Goal: Information Seeking & Learning: Learn about a topic

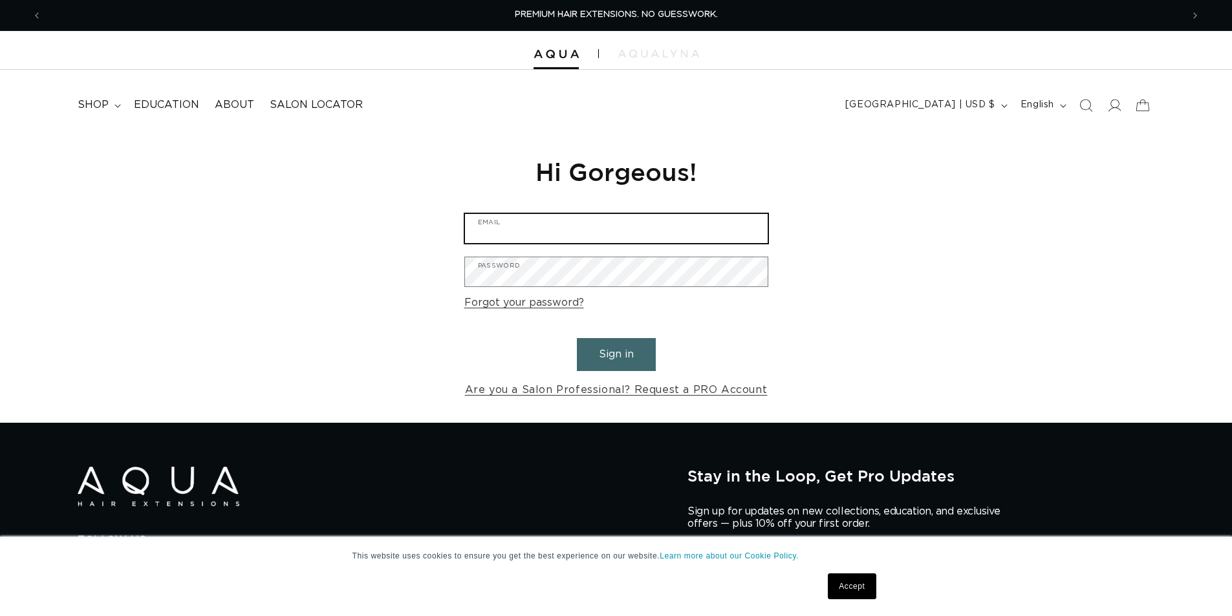
click at [564, 229] on input "Email" at bounding box center [616, 228] width 303 height 29
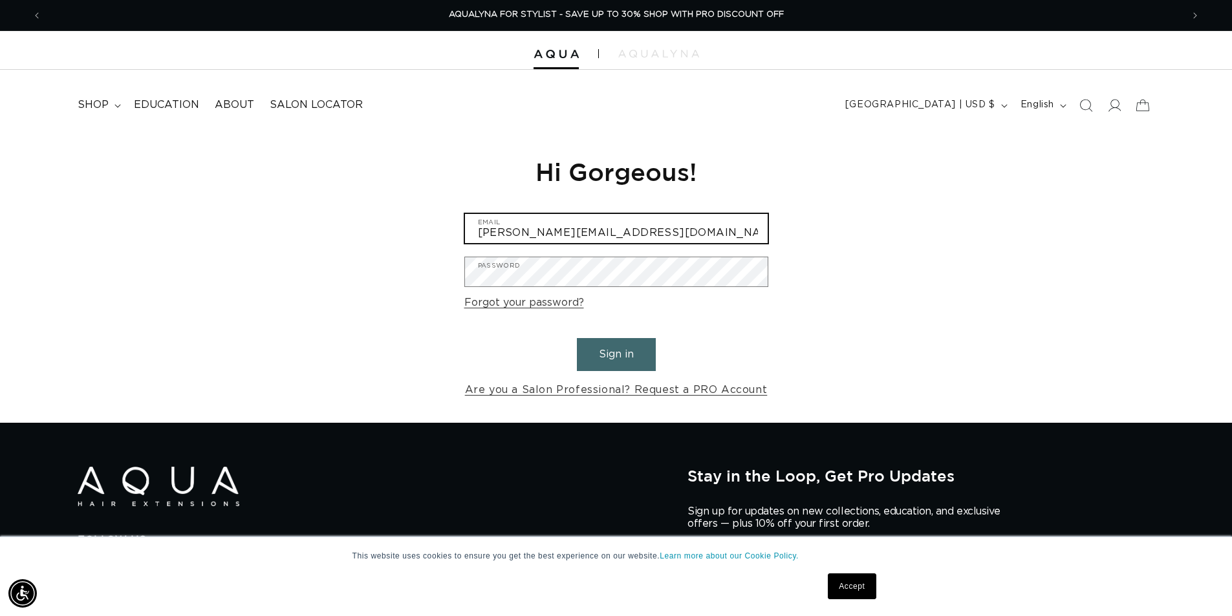
type input "ryan@currentbynese.com"
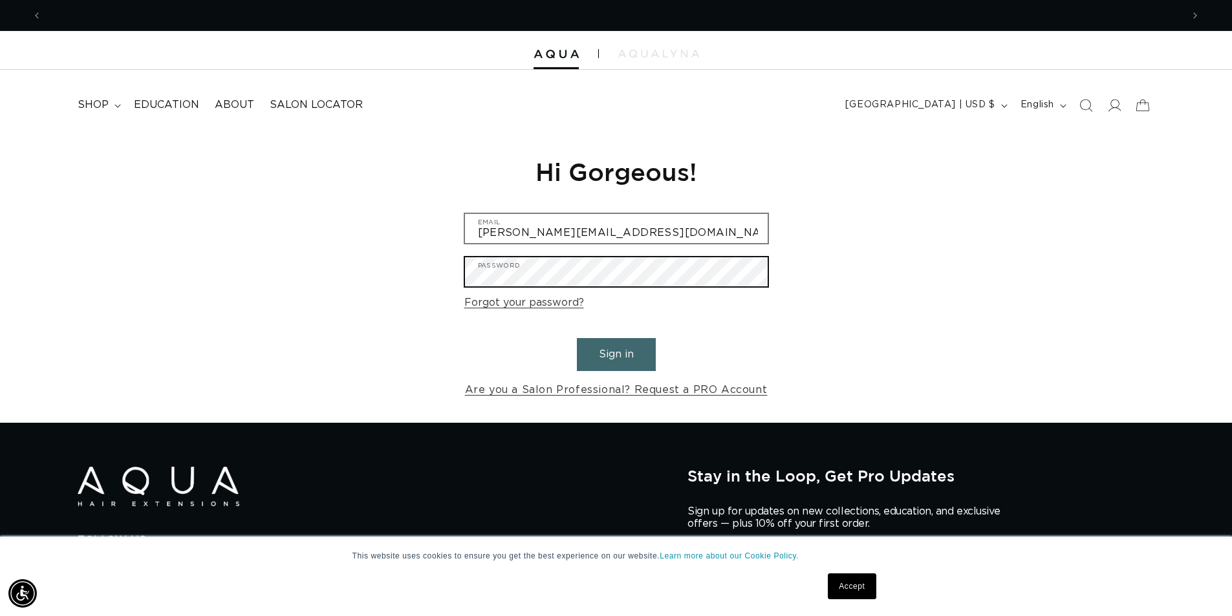
scroll to position [0, 0]
click at [577, 338] on button "Sign in" at bounding box center [616, 354] width 79 height 33
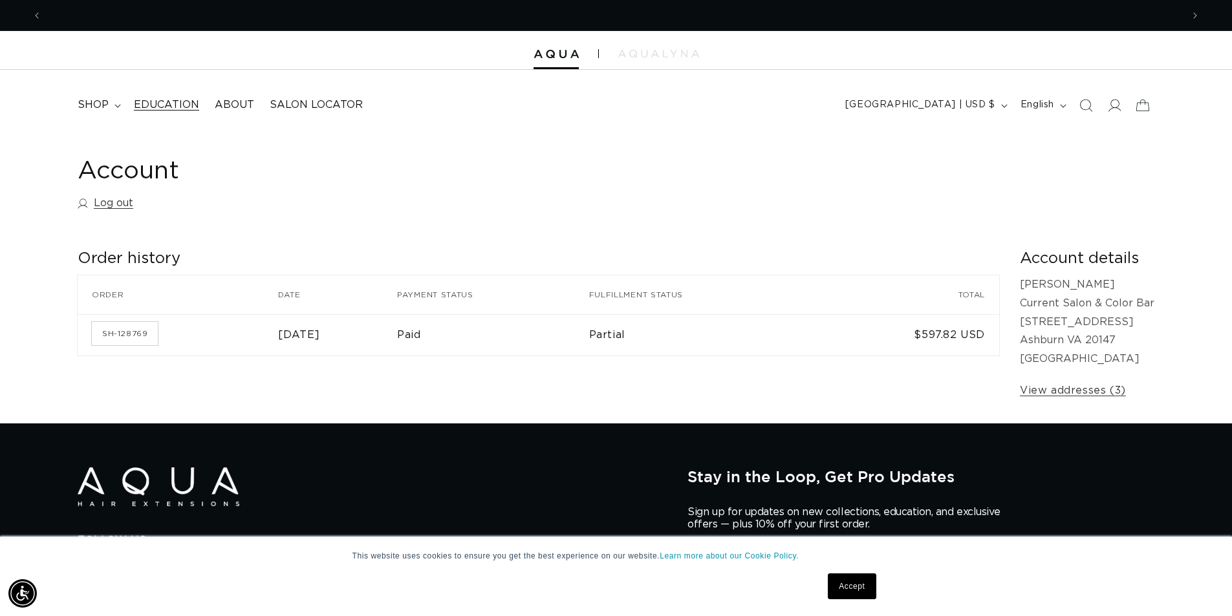
scroll to position [0, 2280]
click at [99, 101] on span "shop" at bounding box center [93, 105] width 31 height 14
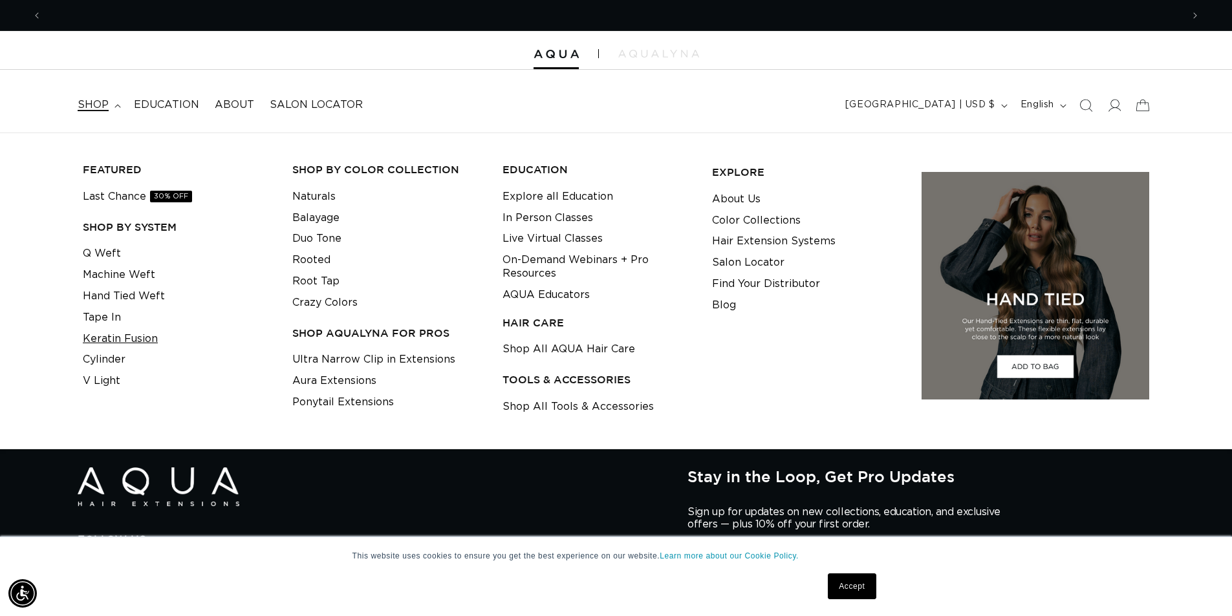
scroll to position [0, 1140]
click at [105, 335] on link "Keratin Fusion" at bounding box center [120, 338] width 75 height 21
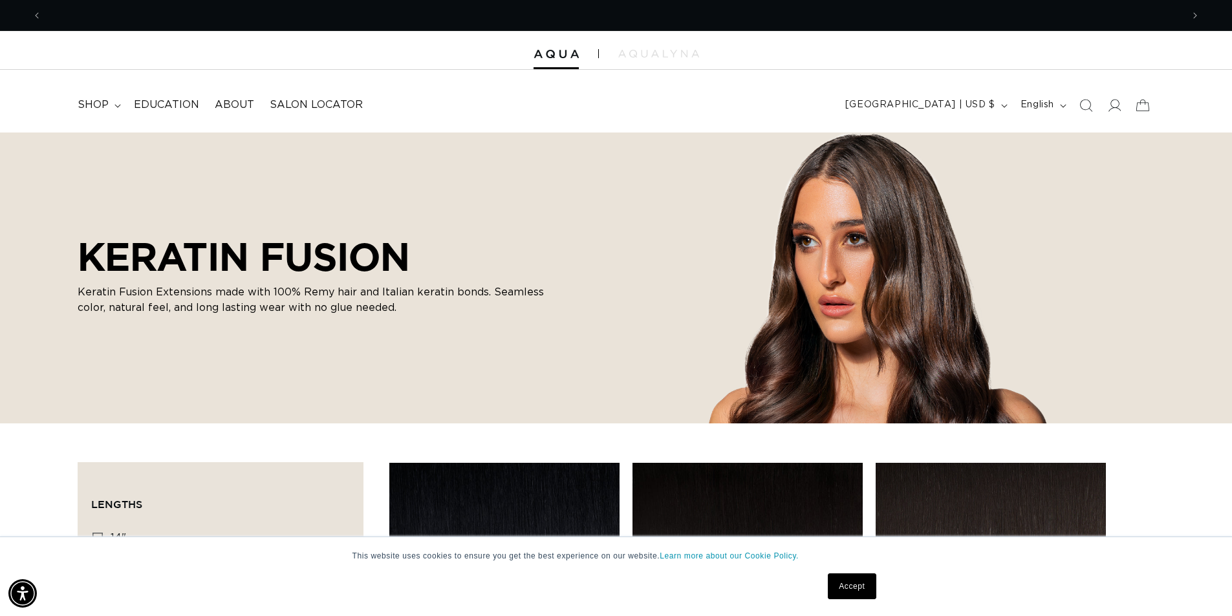
scroll to position [0, 2280]
click at [153, 100] on span "Education" at bounding box center [166, 105] width 65 height 14
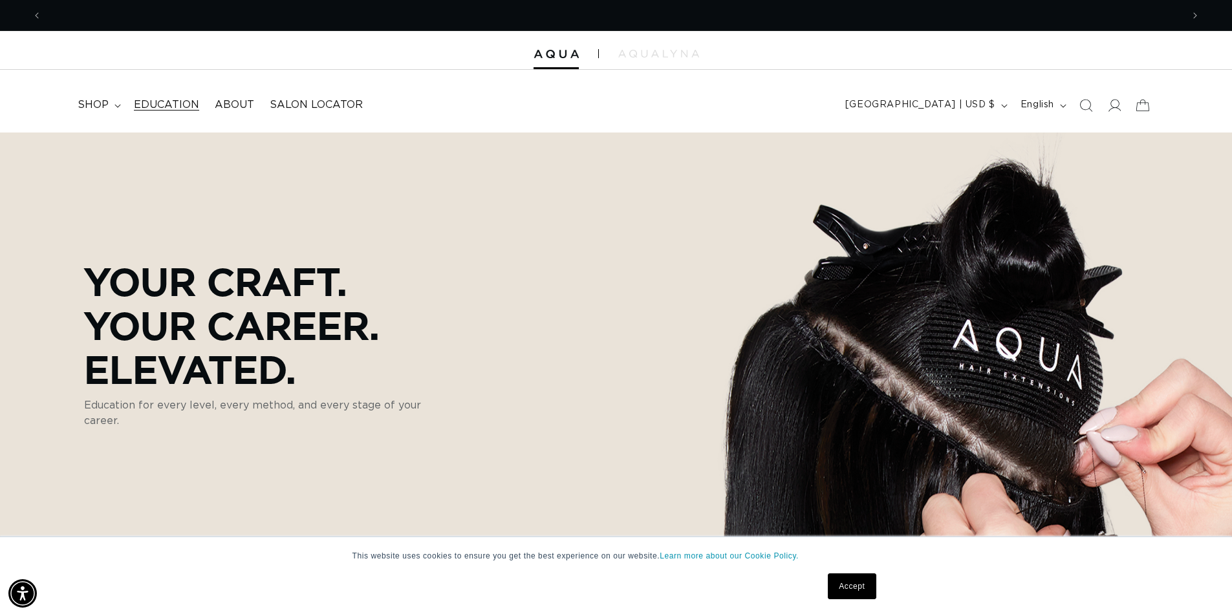
scroll to position [0, 2280]
click at [171, 103] on span "Education" at bounding box center [166, 105] width 65 height 14
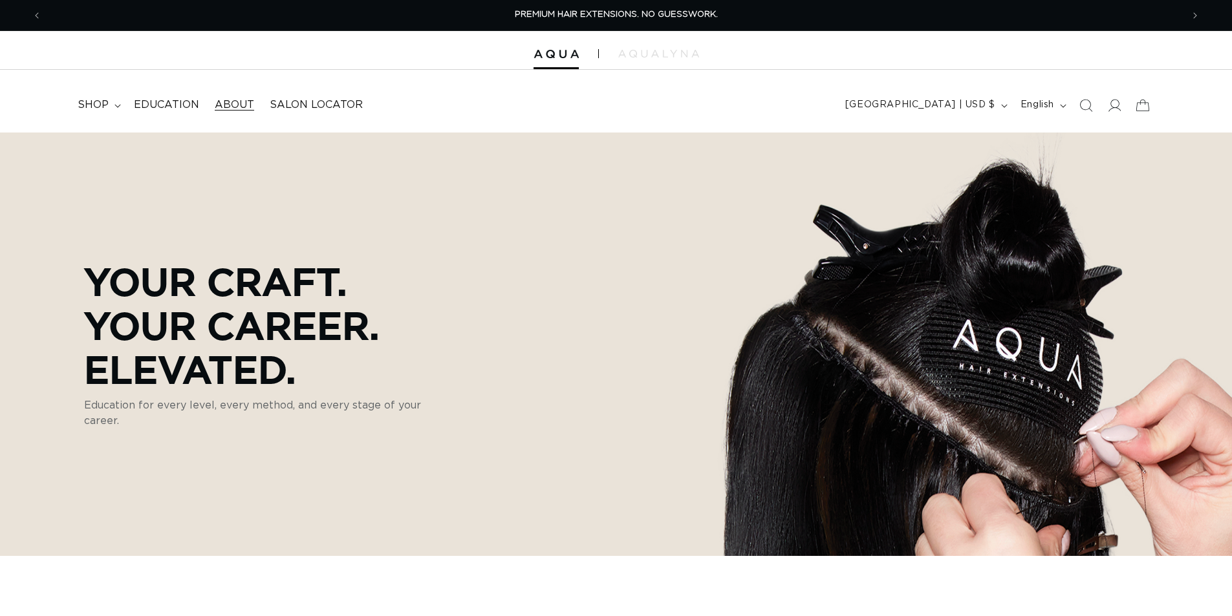
click at [234, 105] on span "About" at bounding box center [234, 105] width 39 height 14
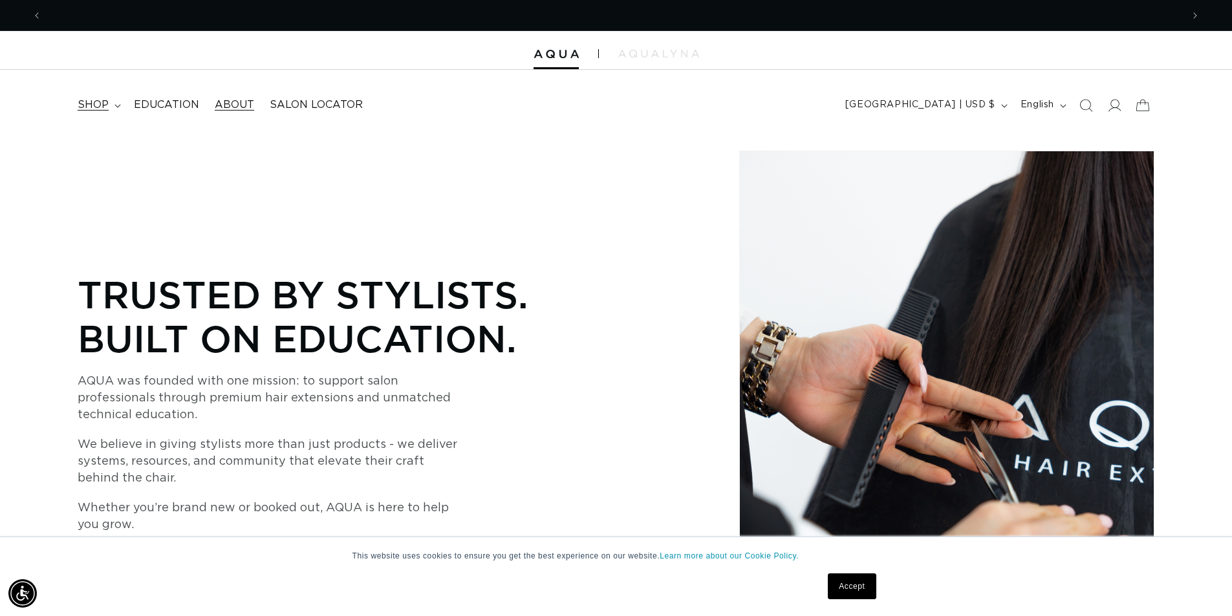
scroll to position [0, 2280]
click at [113, 100] on summary "shop" at bounding box center [98, 105] width 56 height 29
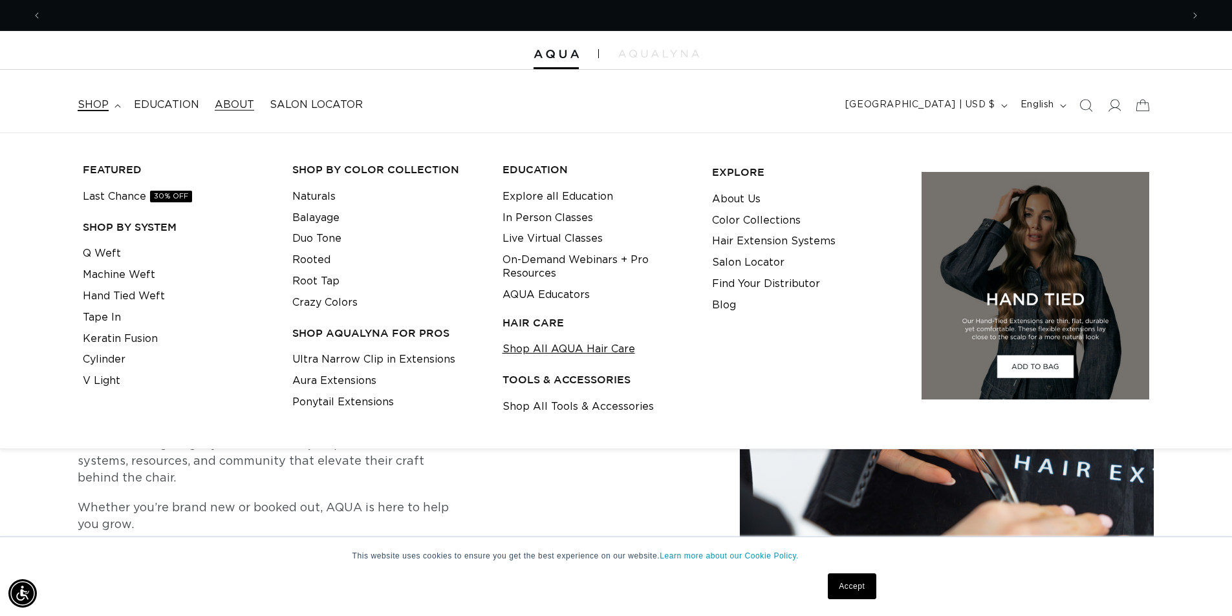
scroll to position [0, 0]
click at [554, 403] on link "Shop All Tools & Accessories" at bounding box center [577, 406] width 151 height 21
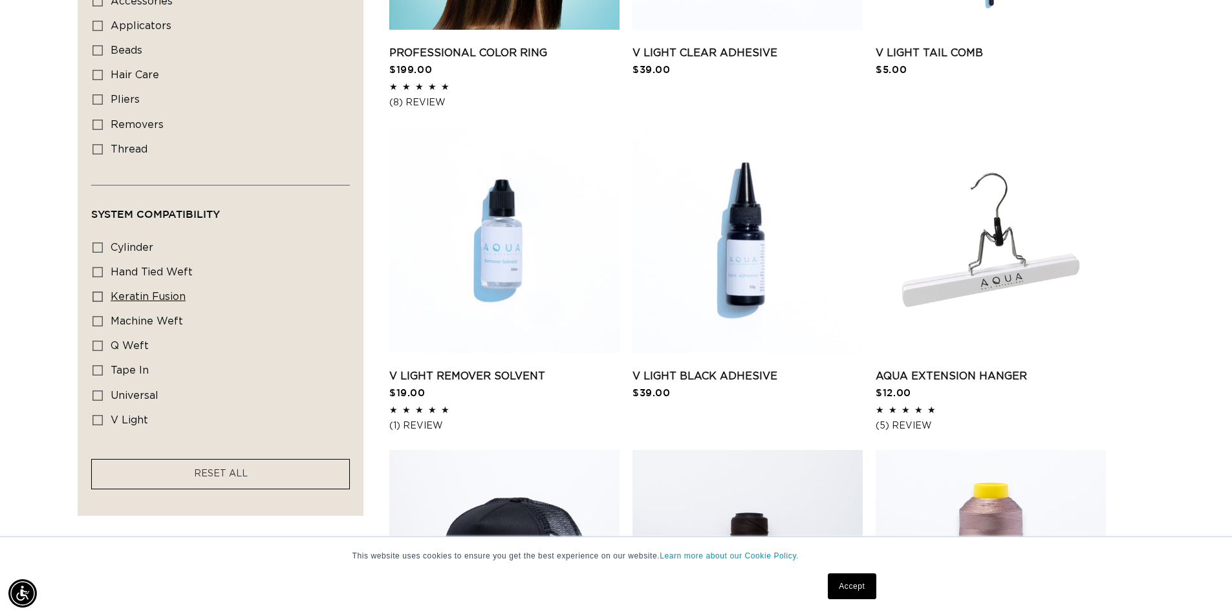
scroll to position [0, 2280]
click at [96, 298] on icon at bounding box center [97, 297] width 10 height 10
click at [96, 298] on input "keratin fusion keratin fusion (6 products)" at bounding box center [97, 297] width 10 height 10
checkbox input "true"
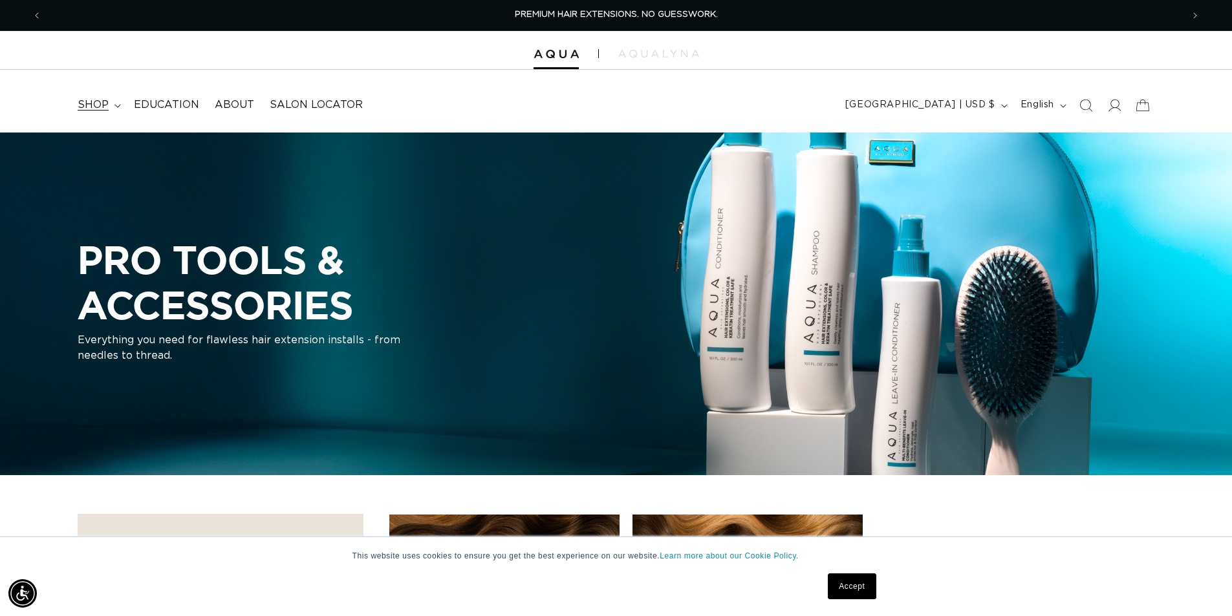
click at [96, 98] on summary "shop" at bounding box center [98, 105] width 56 height 29
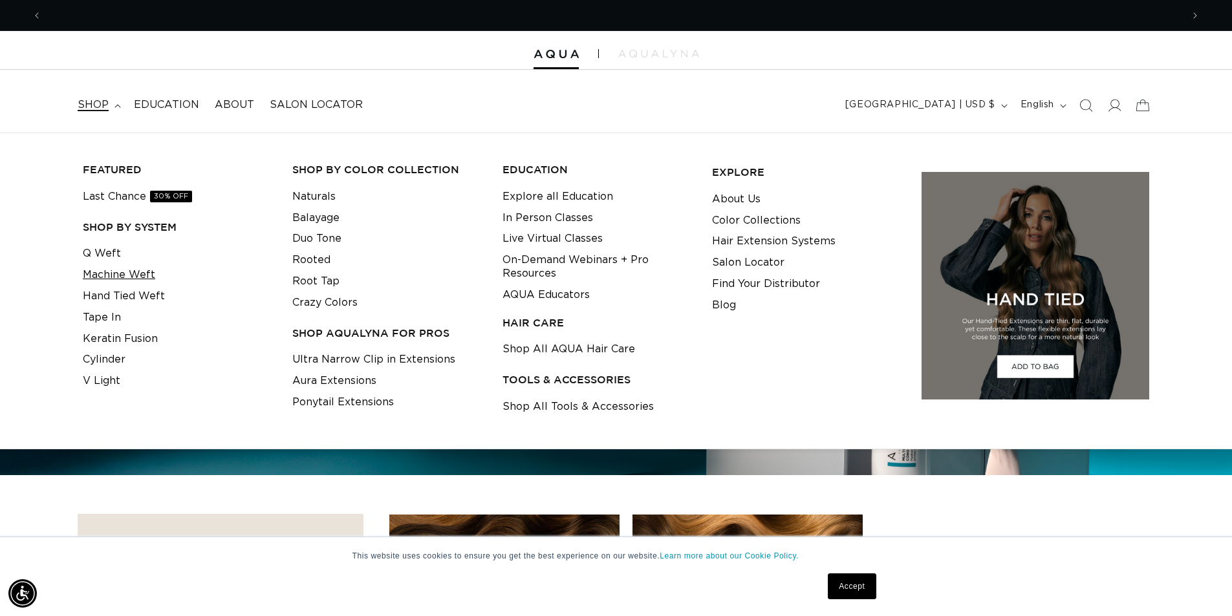
scroll to position [0, 2280]
click at [99, 340] on link "Keratin Fusion" at bounding box center [120, 338] width 75 height 21
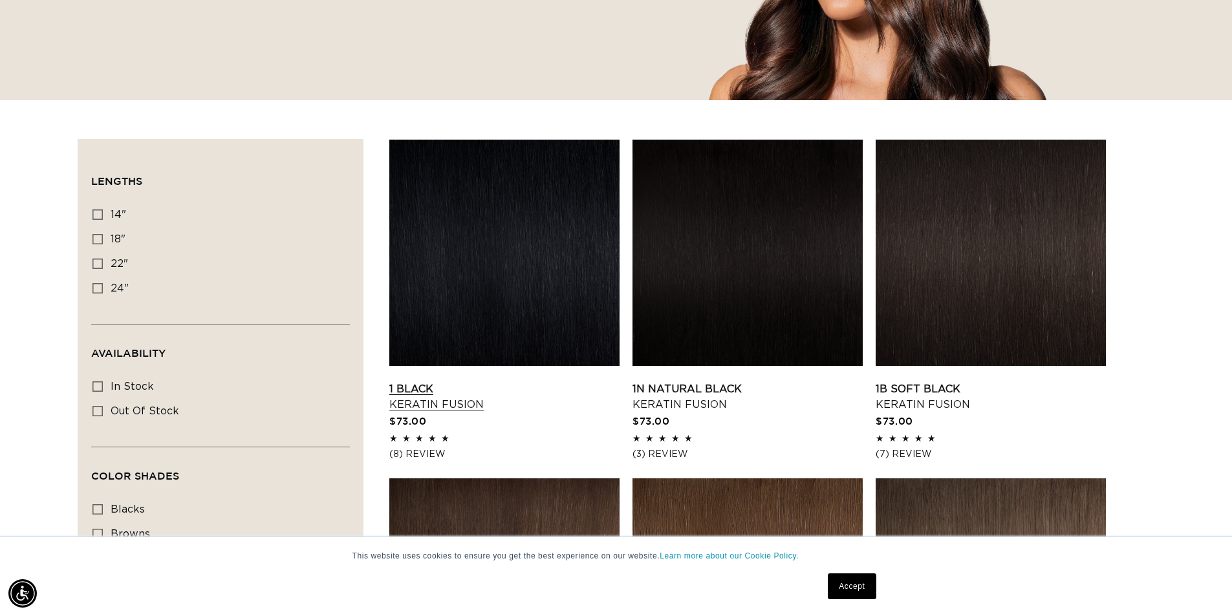
scroll to position [0, 2280]
click at [412, 390] on link "1 Black Keratin Fusion" at bounding box center [504, 396] width 230 height 31
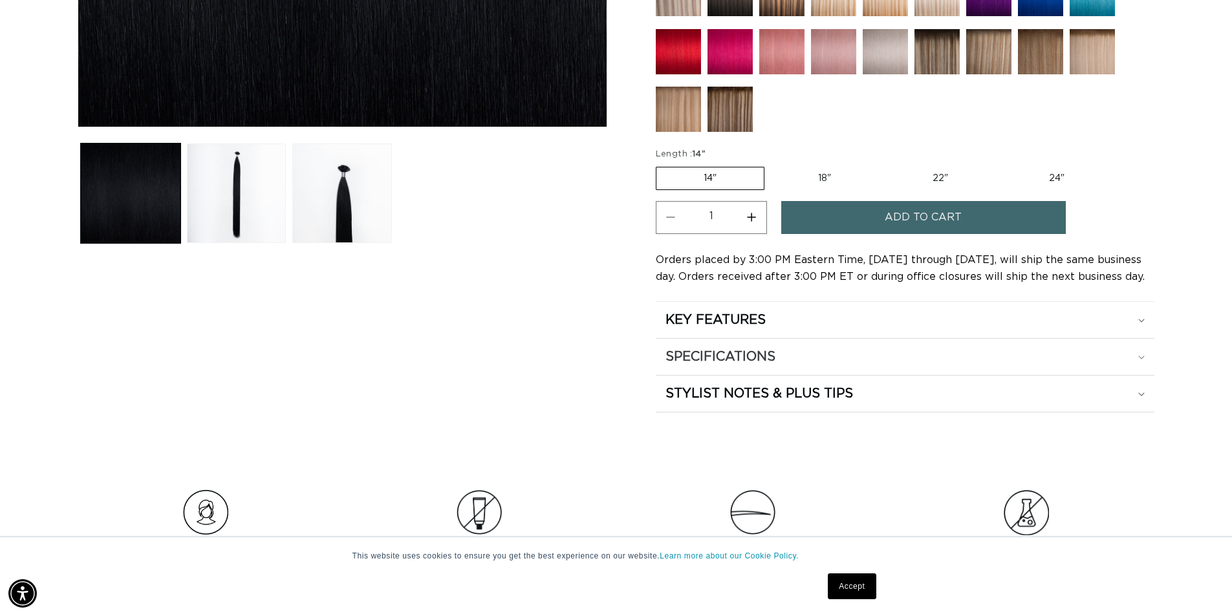
scroll to position [582, 0]
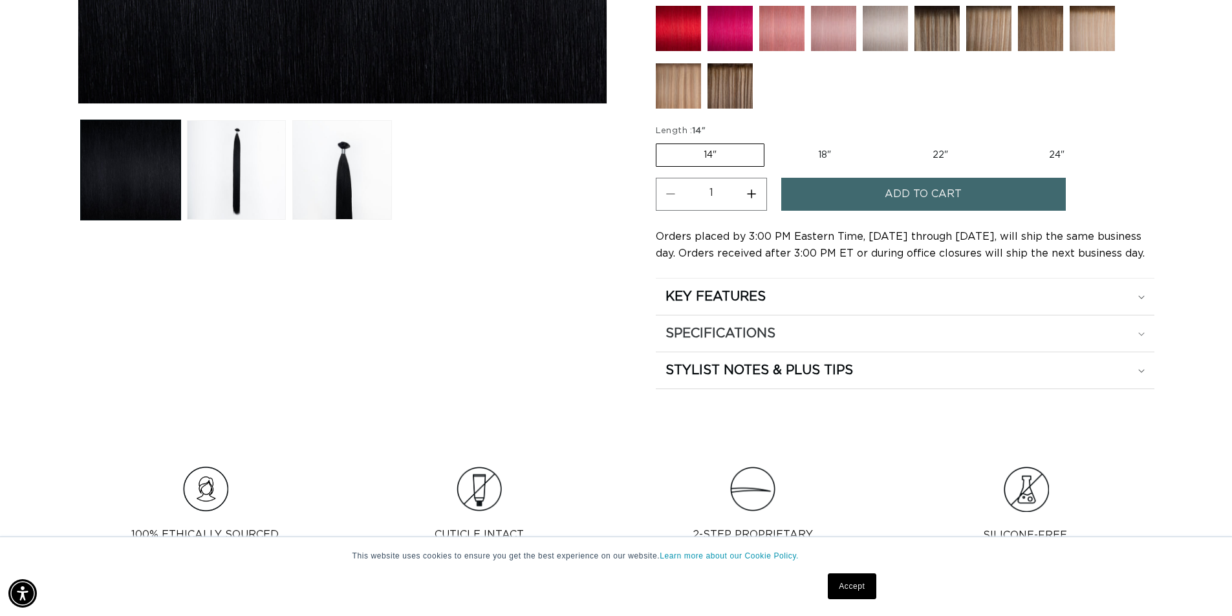
click at [1137, 330] on div "SPECIFICATIONS" at bounding box center [904, 333] width 479 height 17
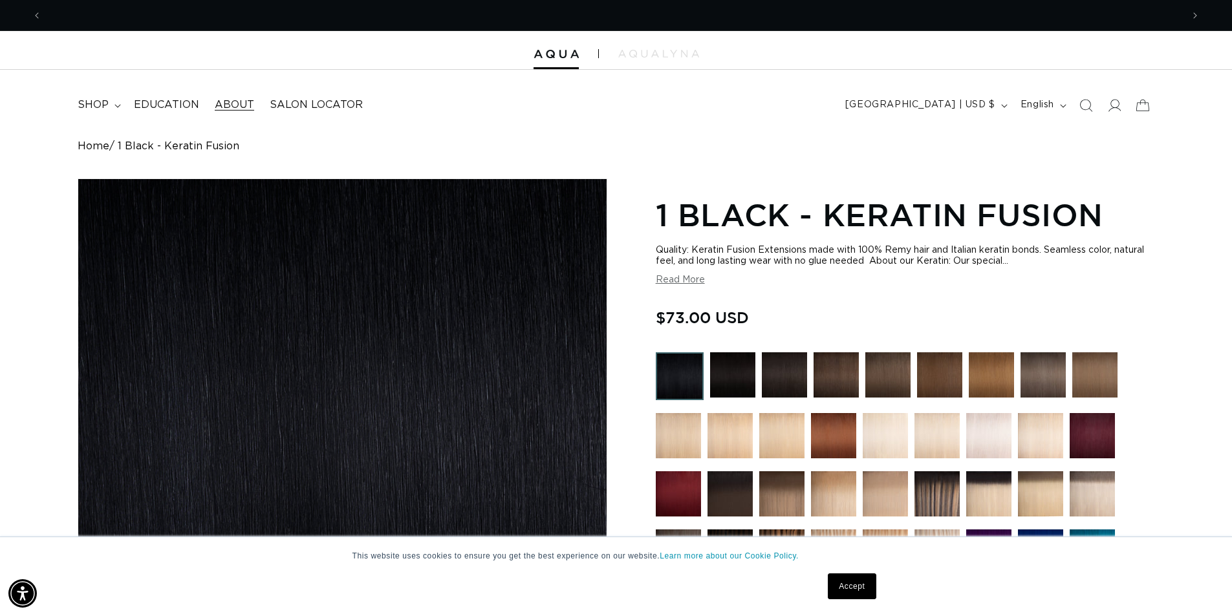
scroll to position [0, 1140]
click at [242, 98] on link "About" at bounding box center [234, 105] width 55 height 29
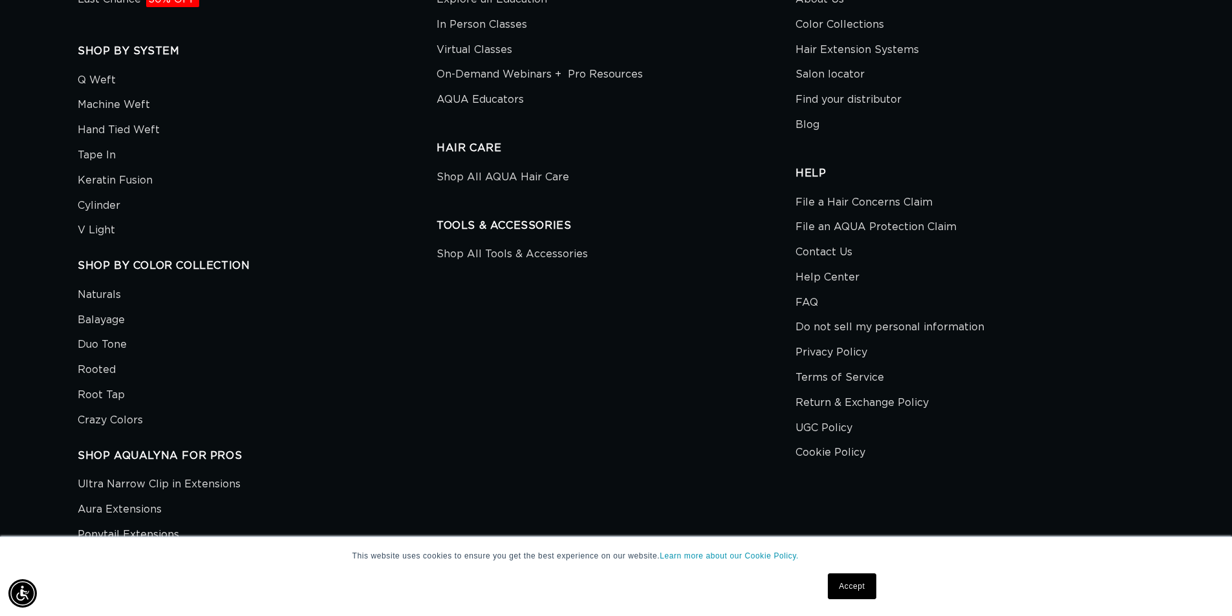
scroll to position [3222, 0]
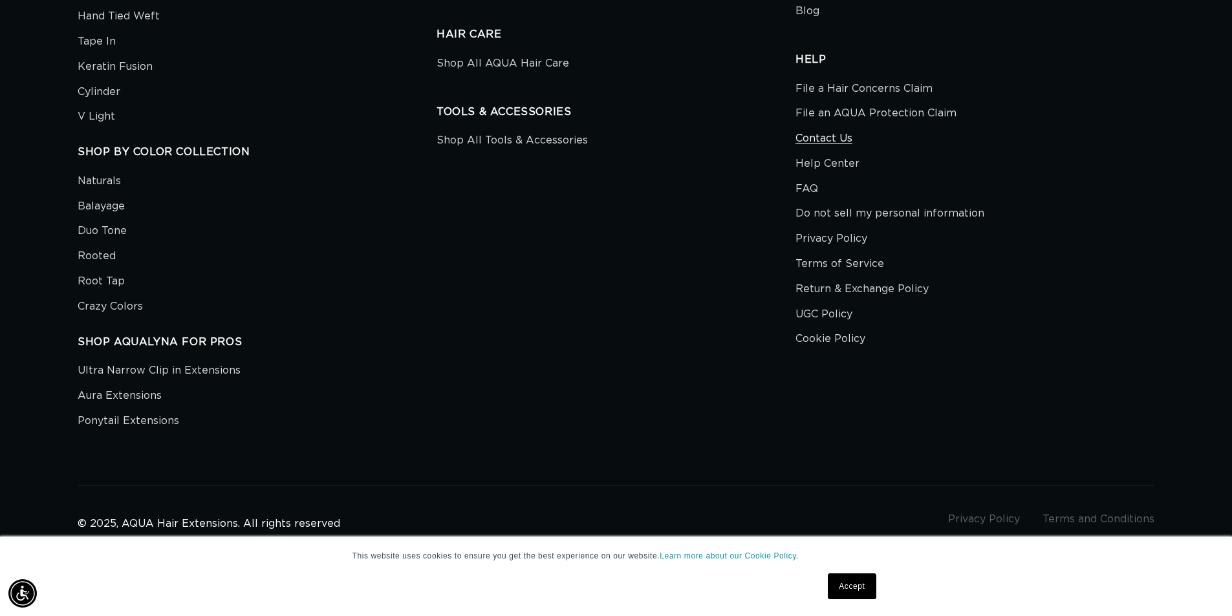
click at [823, 134] on link "Contact Us" at bounding box center [823, 138] width 57 height 25
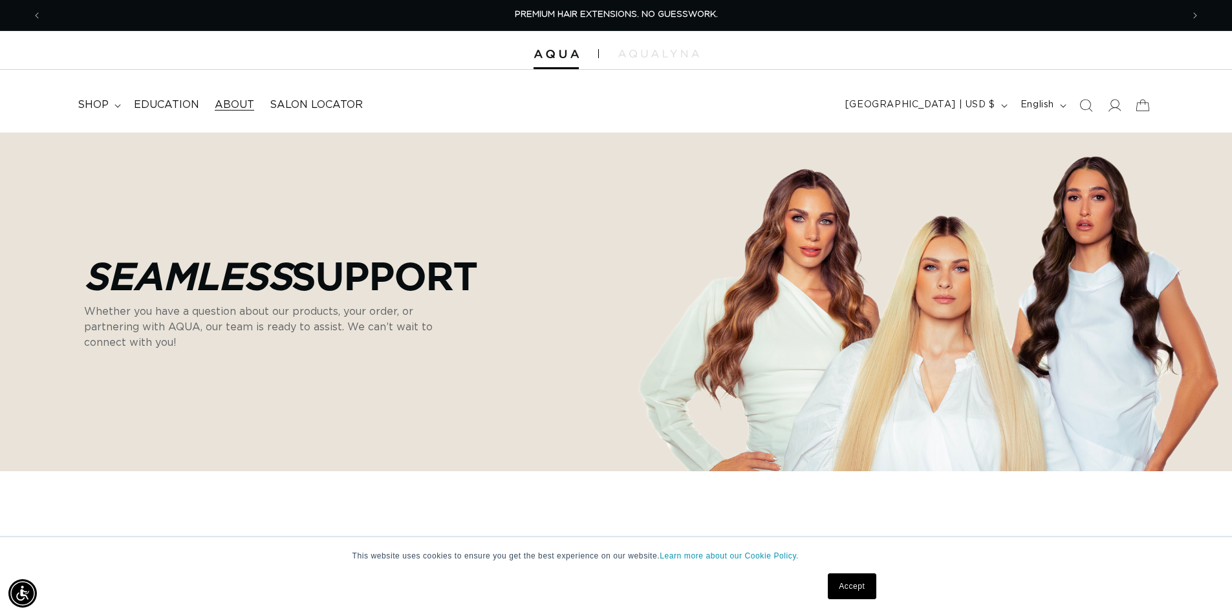
click at [232, 103] on span "About" at bounding box center [234, 105] width 39 height 14
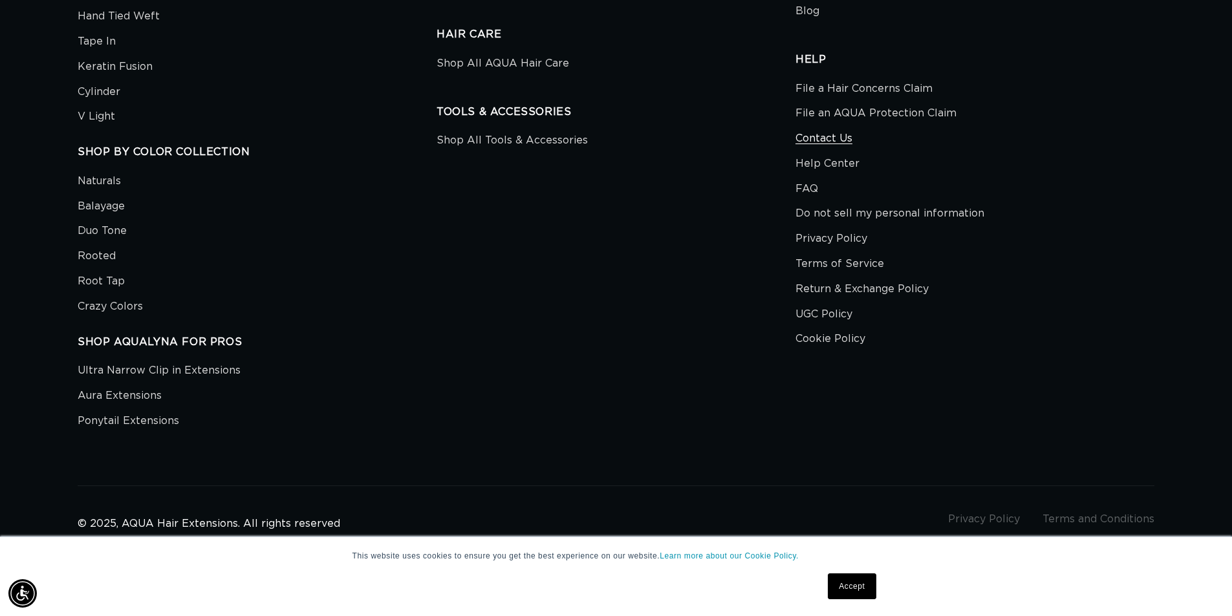
scroll to position [0, 2280]
click at [833, 141] on link "Contact Us" at bounding box center [823, 138] width 57 height 25
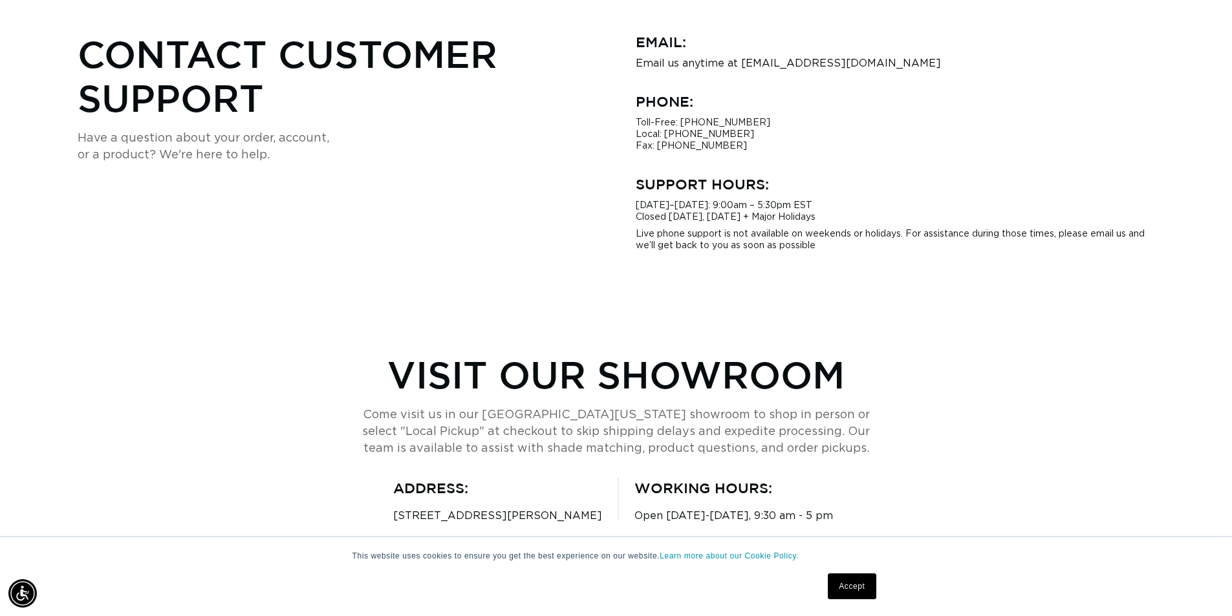
scroll to position [0, 2280]
